Goal: Navigation & Orientation: Find specific page/section

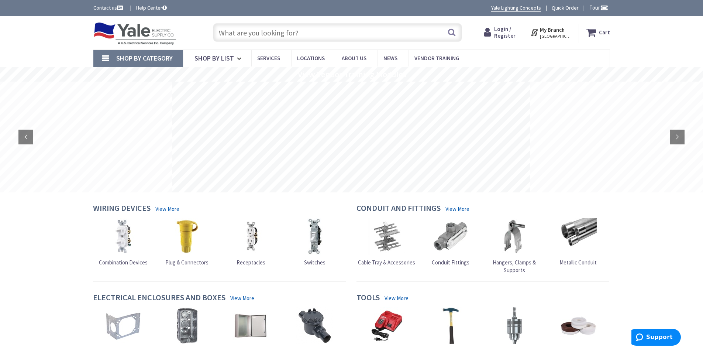
click at [102, 57] on link "Shop By Category" at bounding box center [138, 58] width 90 height 17
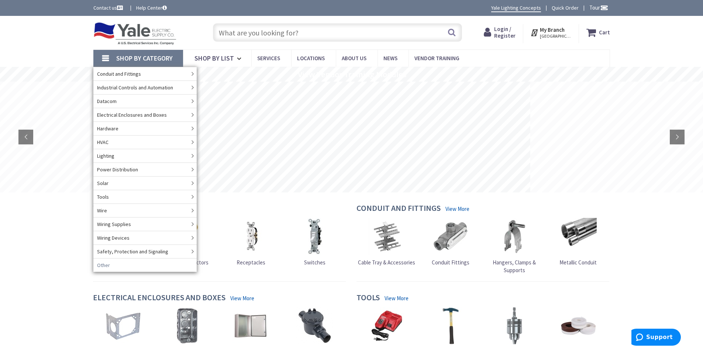
click at [106, 266] on span "Other" at bounding box center [103, 264] width 13 height 7
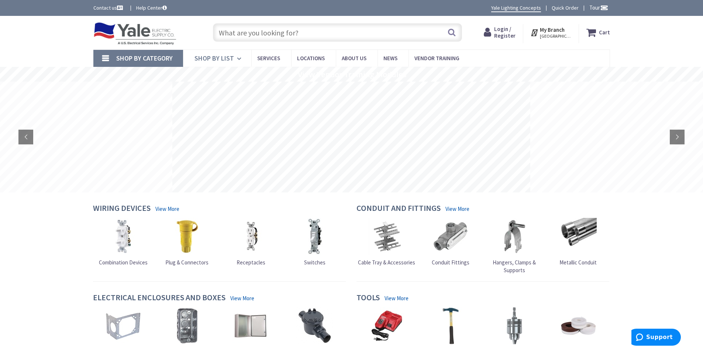
click at [238, 59] on icon at bounding box center [240, 59] width 7 height 16
click at [125, 30] on img at bounding box center [134, 33] width 83 height 23
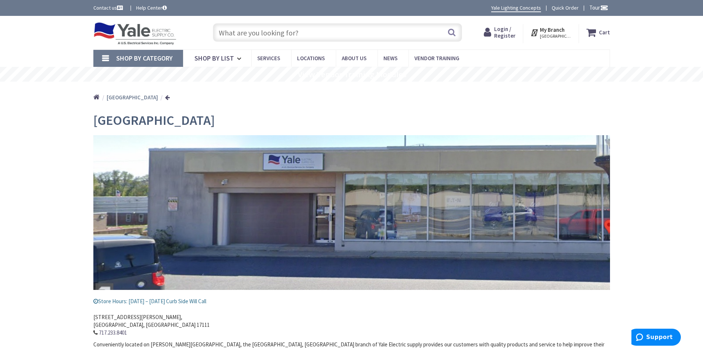
click at [132, 56] on span "Shop By Category" at bounding box center [144, 58] width 56 height 8
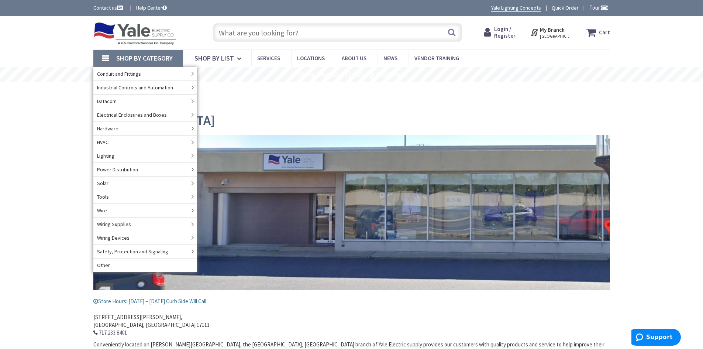
click at [592, 100] on div "Home Harrisburg" at bounding box center [352, 95] width 554 height 26
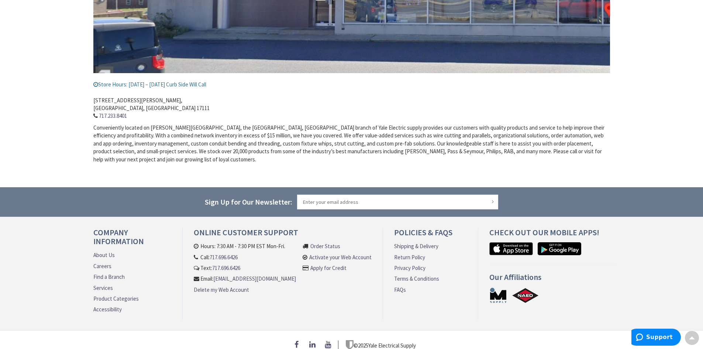
scroll to position [228, 0]
